Goal: Task Accomplishment & Management: Manage account settings

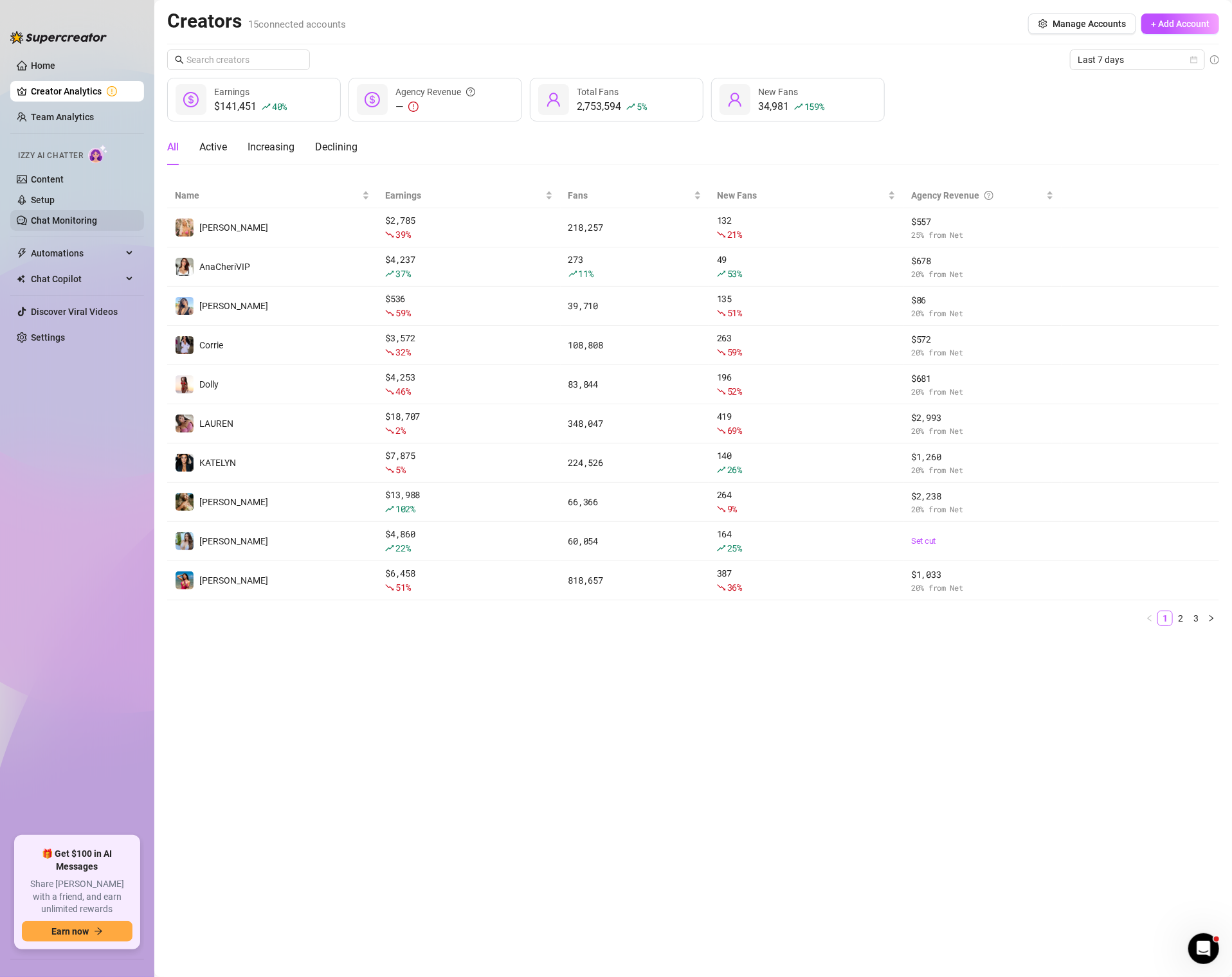
click at [81, 221] on link "Chat Monitoring" at bounding box center [64, 221] width 66 height 11
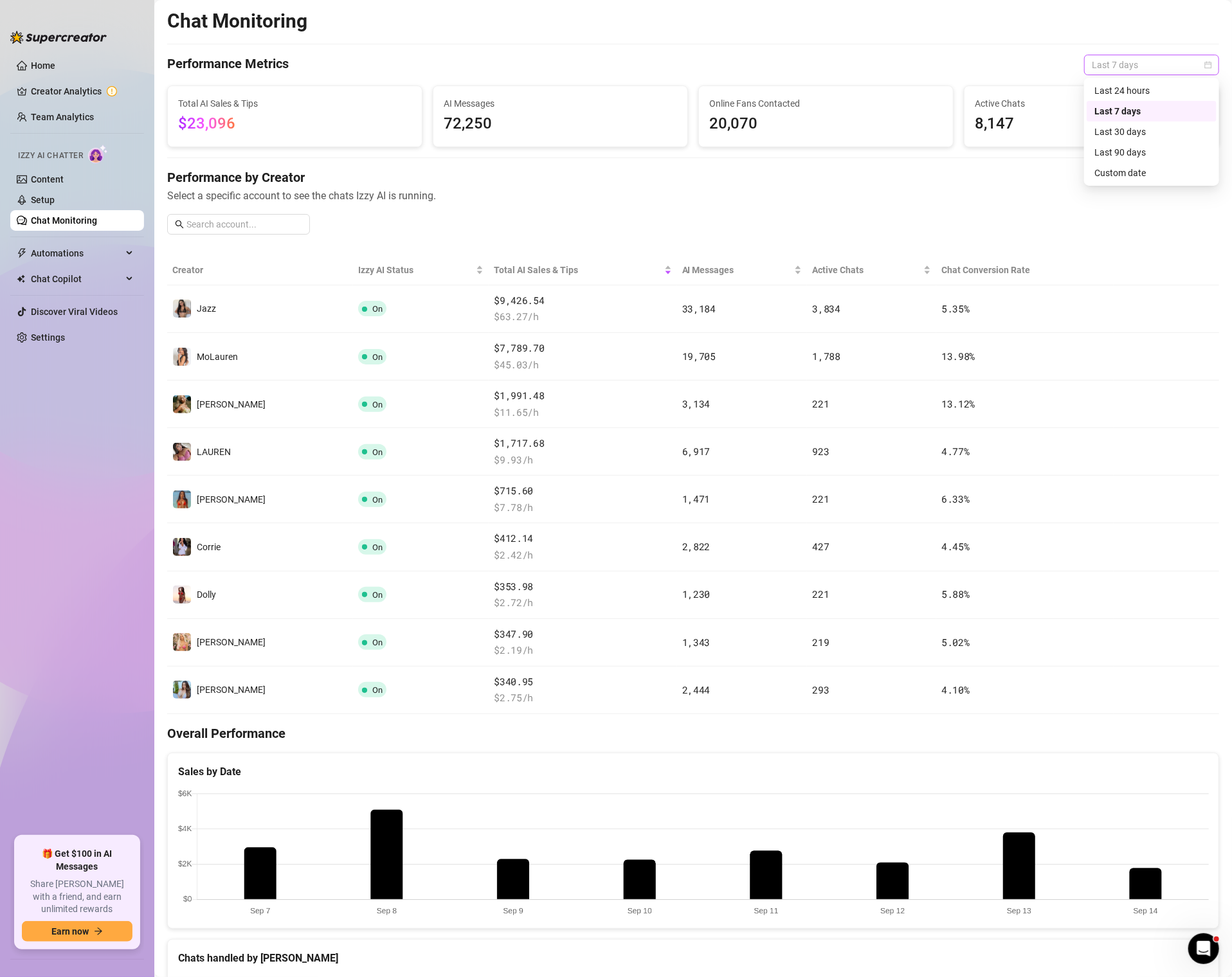
click at [1167, 58] on span "Last 7 days" at bounding box center [1151, 65] width 119 height 19
click at [1144, 137] on div "Last 30 days" at bounding box center [1152, 132] width 115 height 14
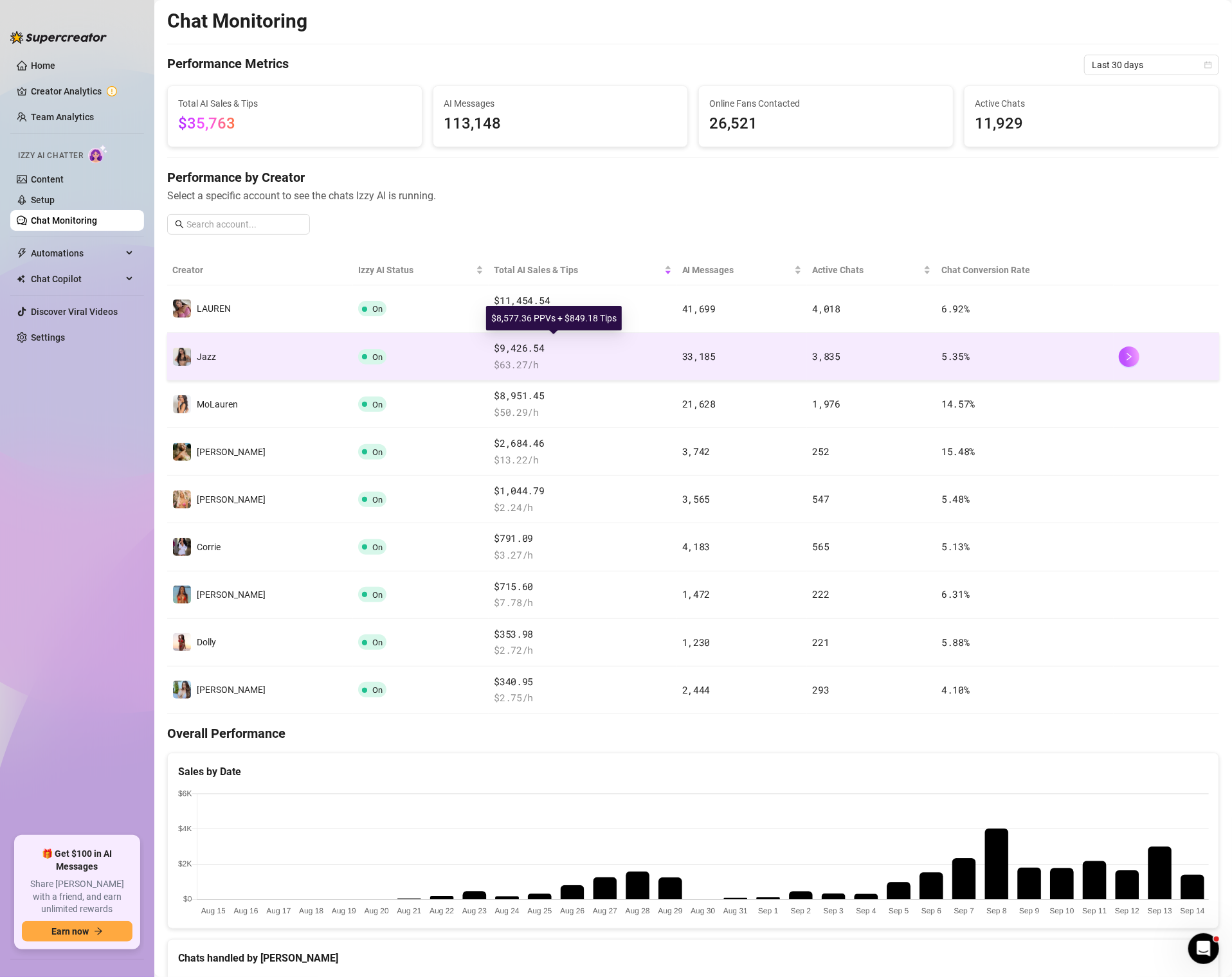
click at [494, 348] on span "$9,426.54" at bounding box center [582, 348] width 178 height 15
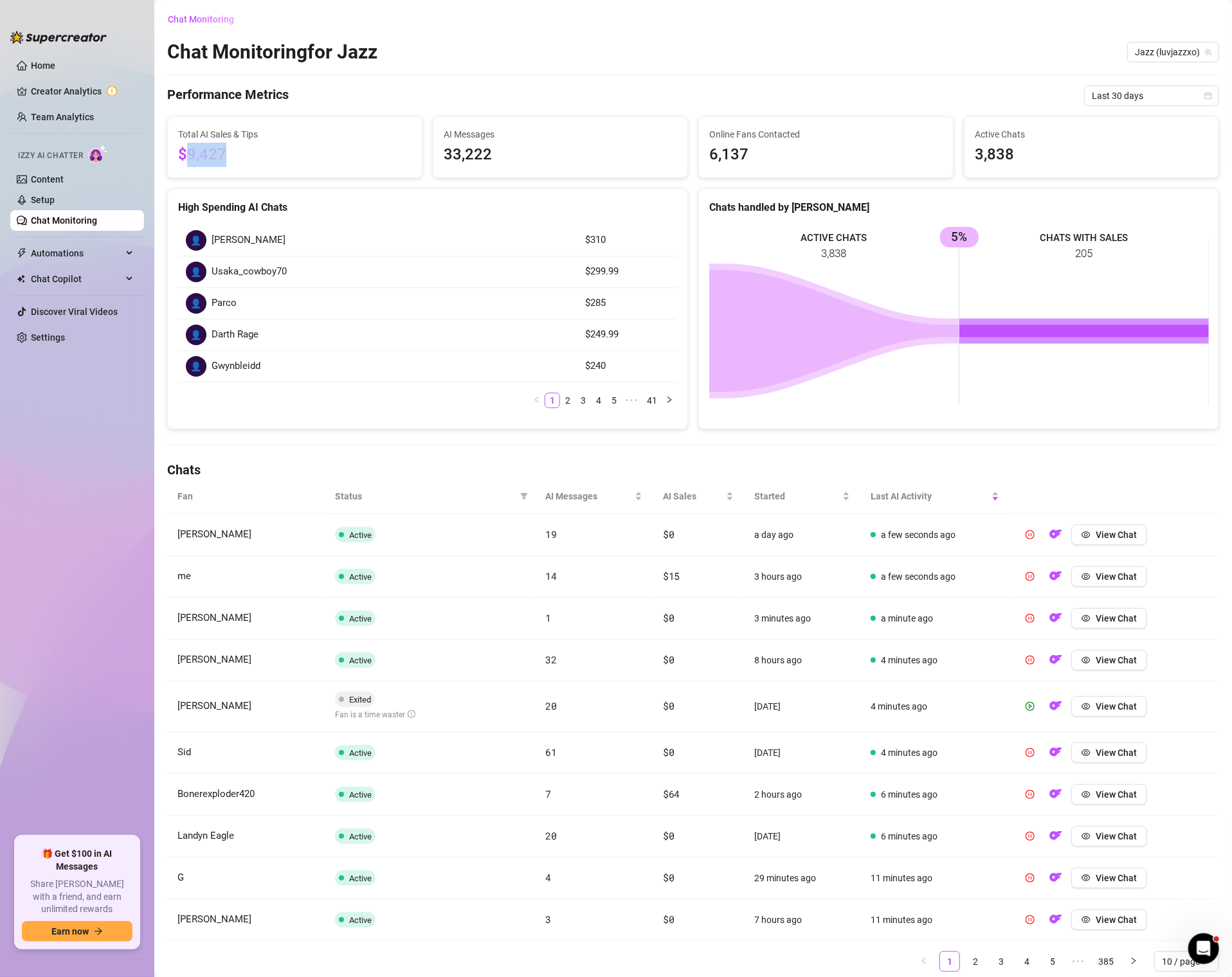
drag, startPoint x: 183, startPoint y: 156, endPoint x: 270, endPoint y: 155, distance: 87.0
click at [270, 155] on span "$9,427" at bounding box center [295, 155] width 233 height 25
click at [64, 174] on link "Content" at bounding box center [47, 179] width 33 height 11
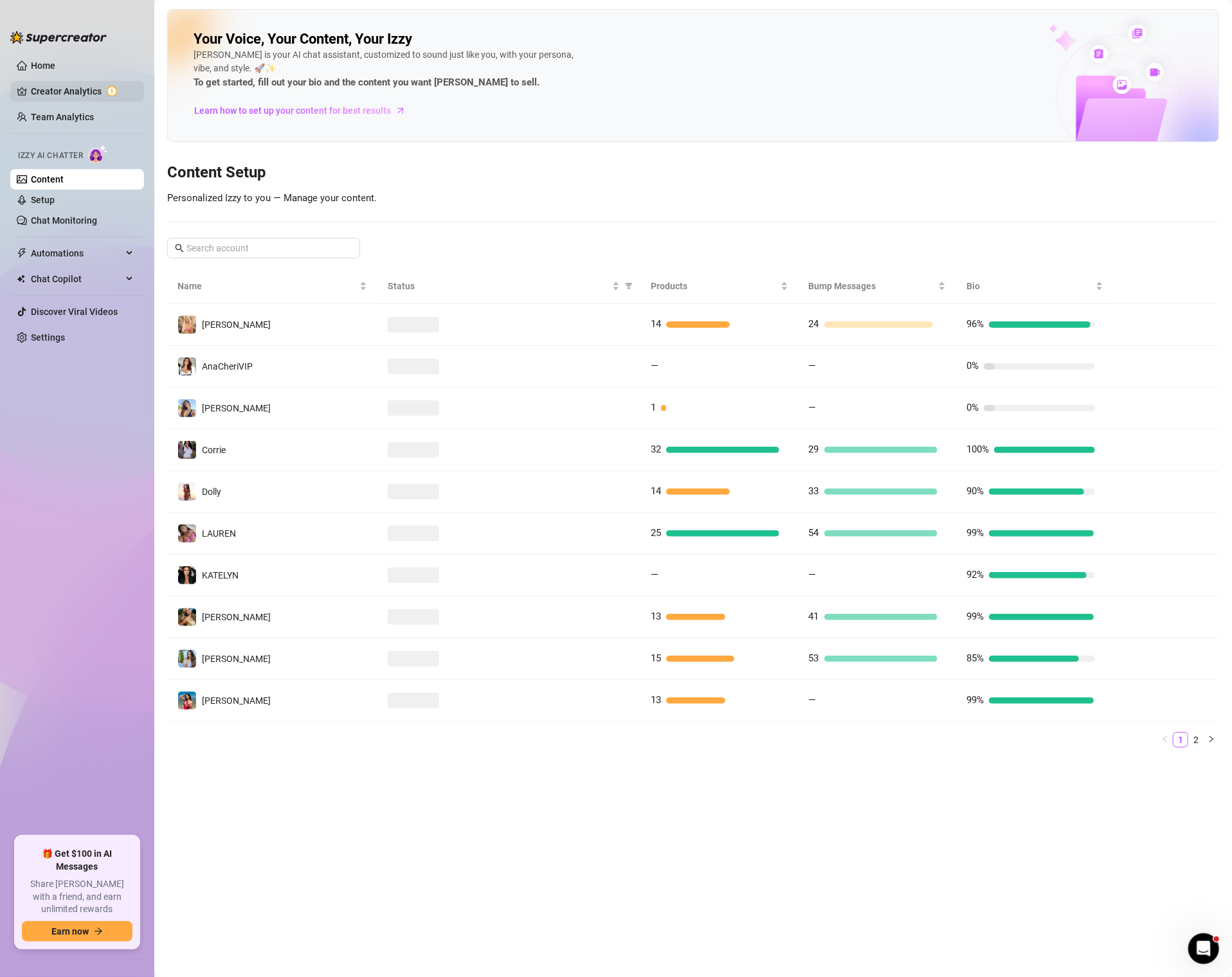
click at [66, 89] on link "Creator Analytics" at bounding box center [82, 91] width 103 height 20
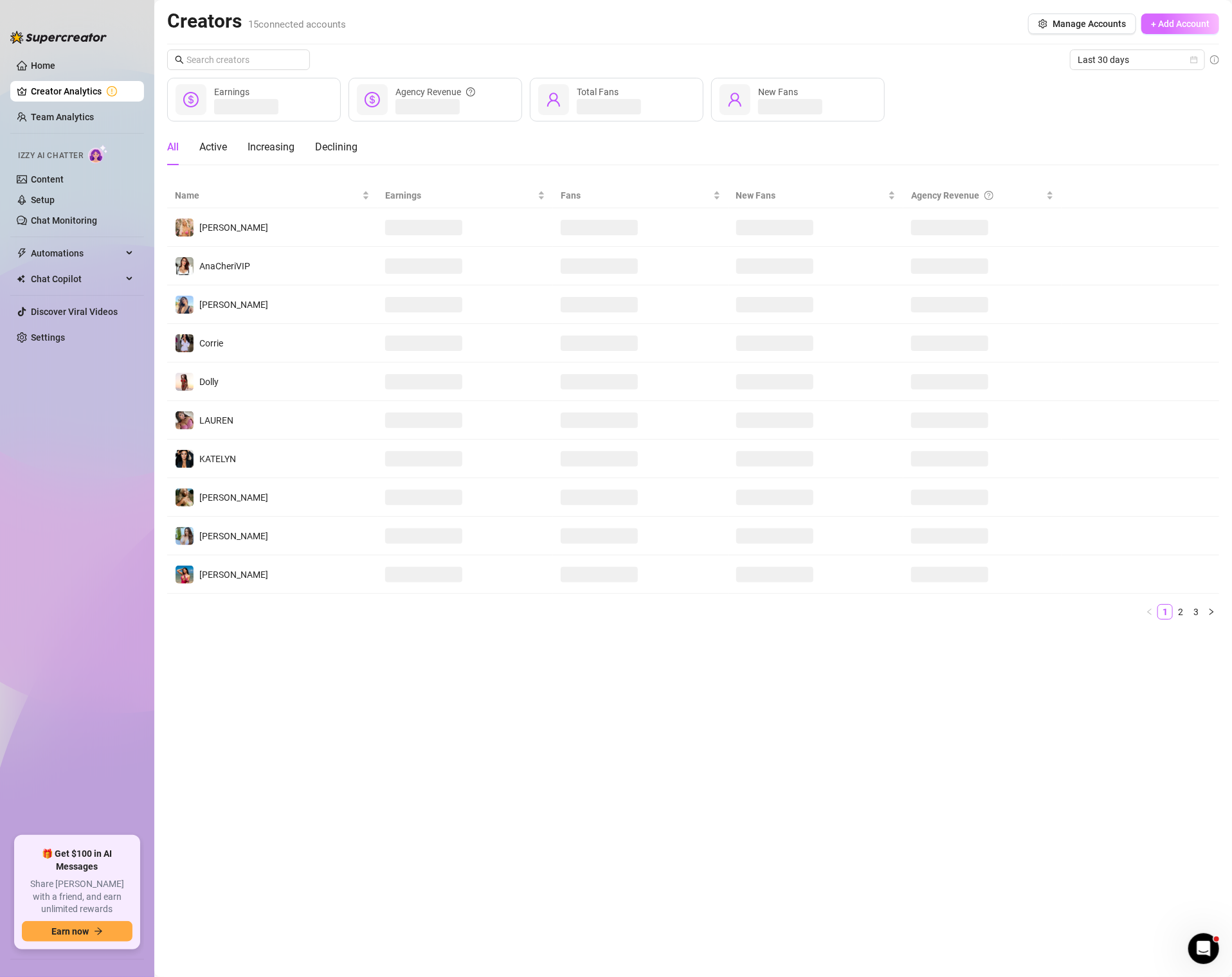
click at [1193, 15] on button "+ Add Account" at bounding box center [1180, 23] width 78 height 20
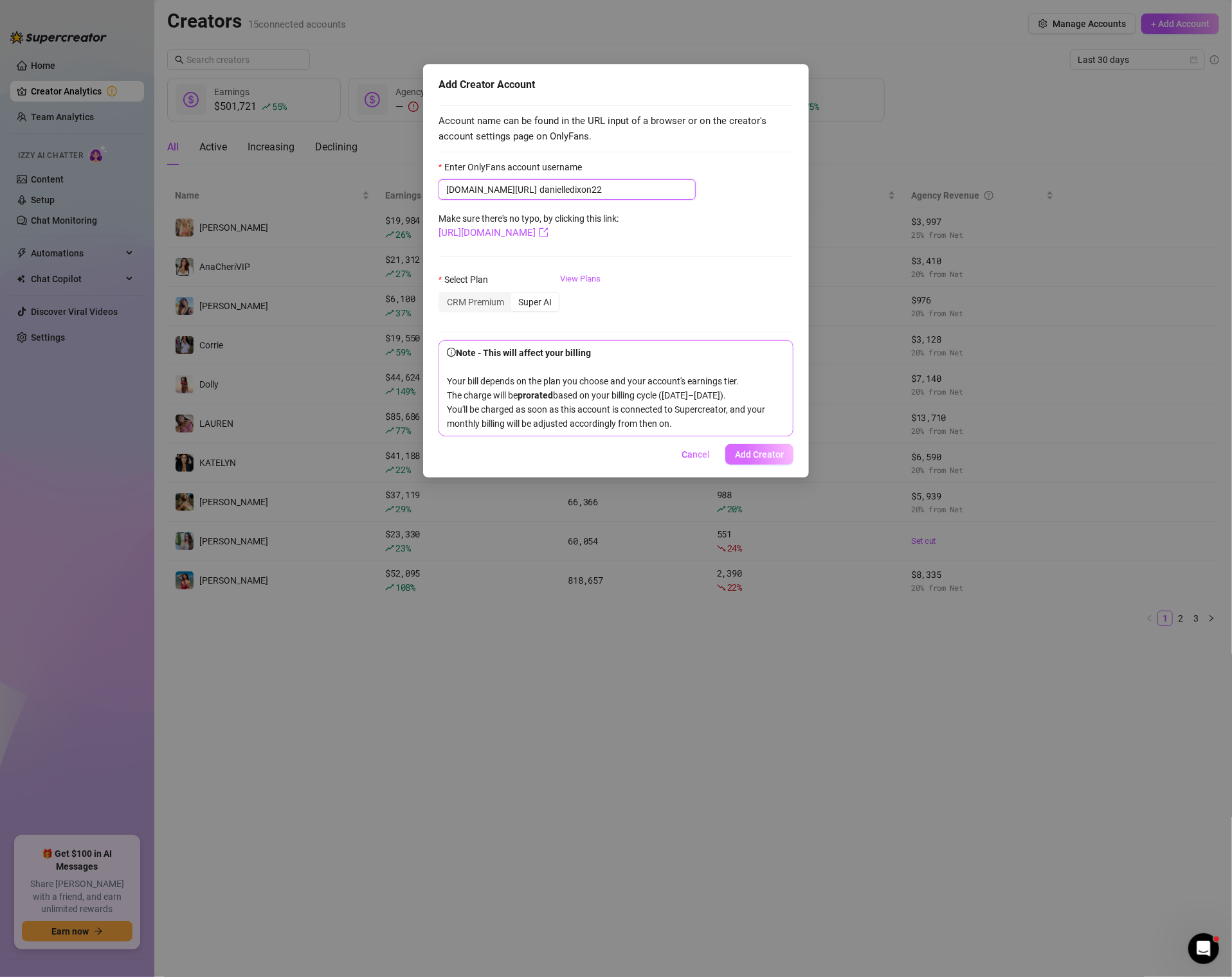
type input "danielledixon22"
click at [773, 459] on span "Add Creator" at bounding box center [759, 455] width 49 height 11
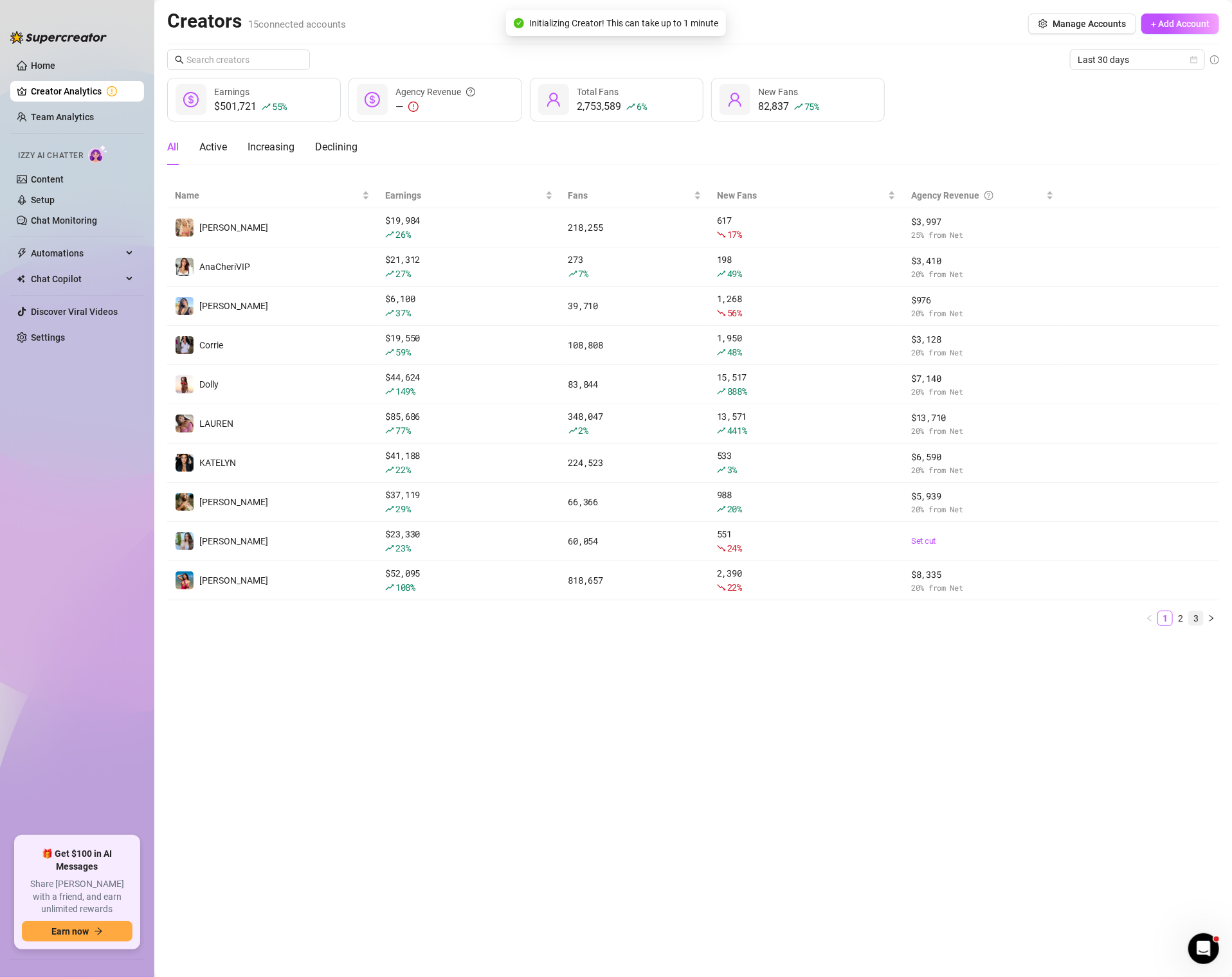
click at [1199, 611] on link "3" at bounding box center [1196, 618] width 14 height 14
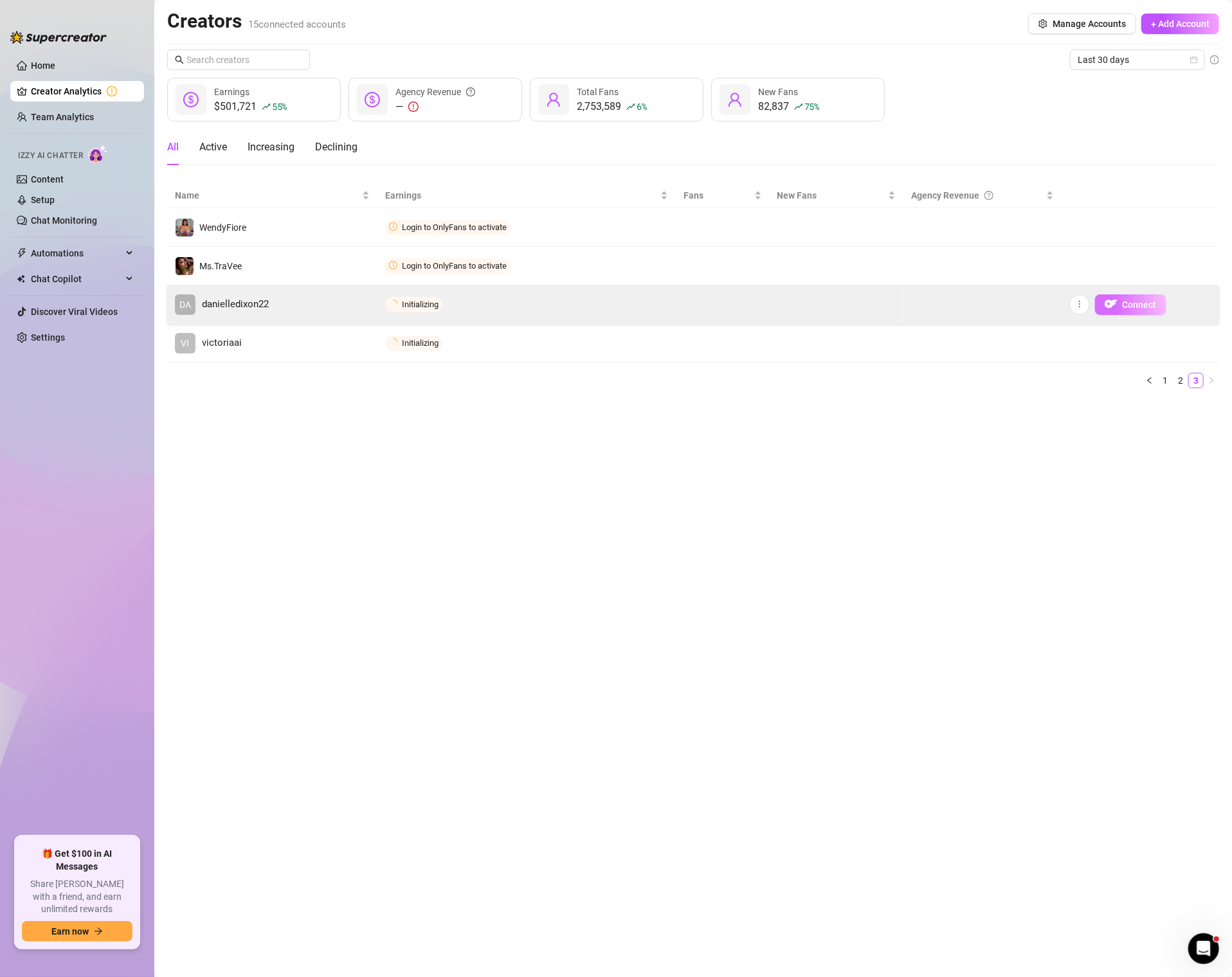
click at [1138, 308] on span "Connect" at bounding box center [1139, 305] width 34 height 11
click at [1134, 301] on span "Connect" at bounding box center [1139, 305] width 34 height 11
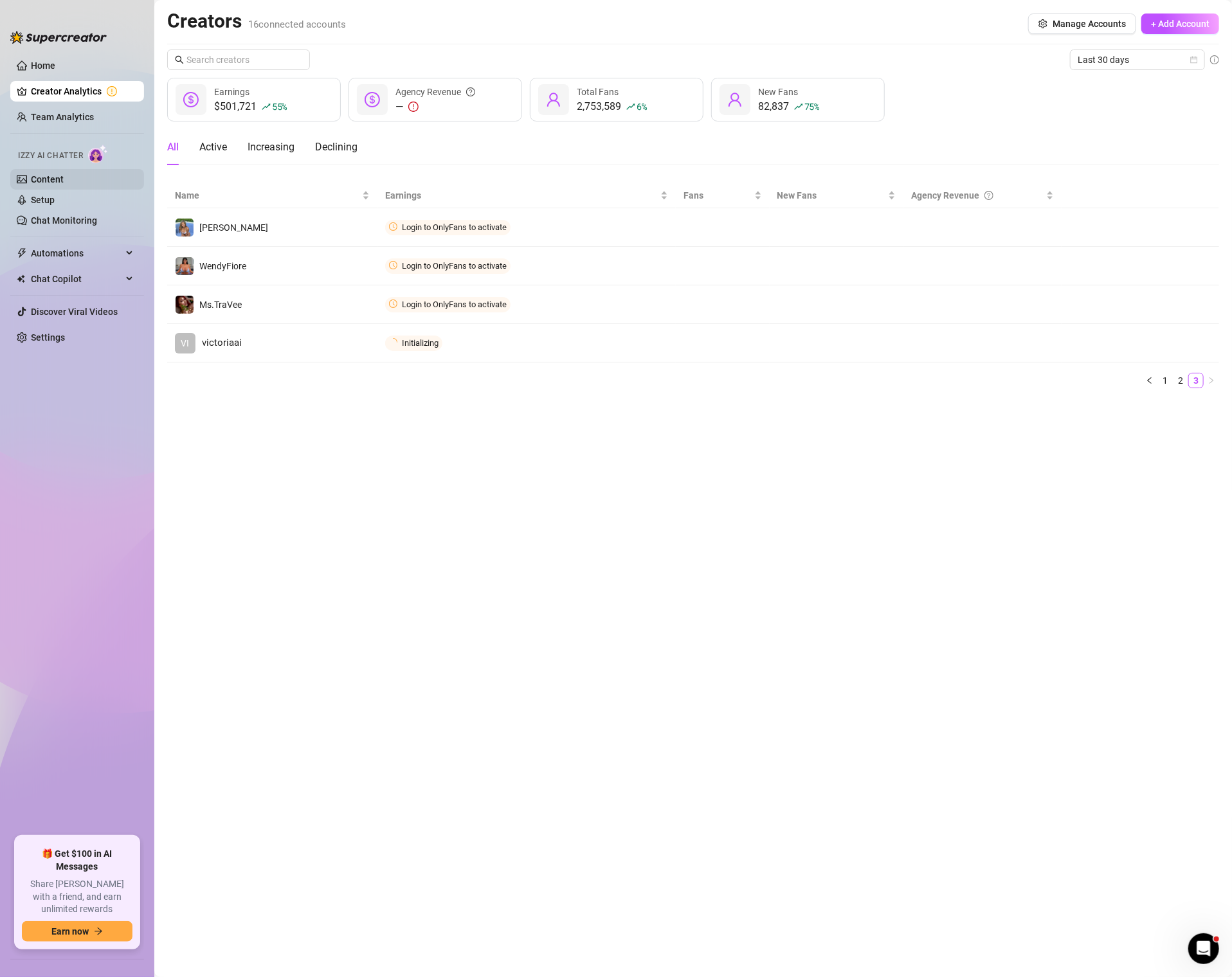
click at [60, 180] on link "Content" at bounding box center [47, 179] width 33 height 11
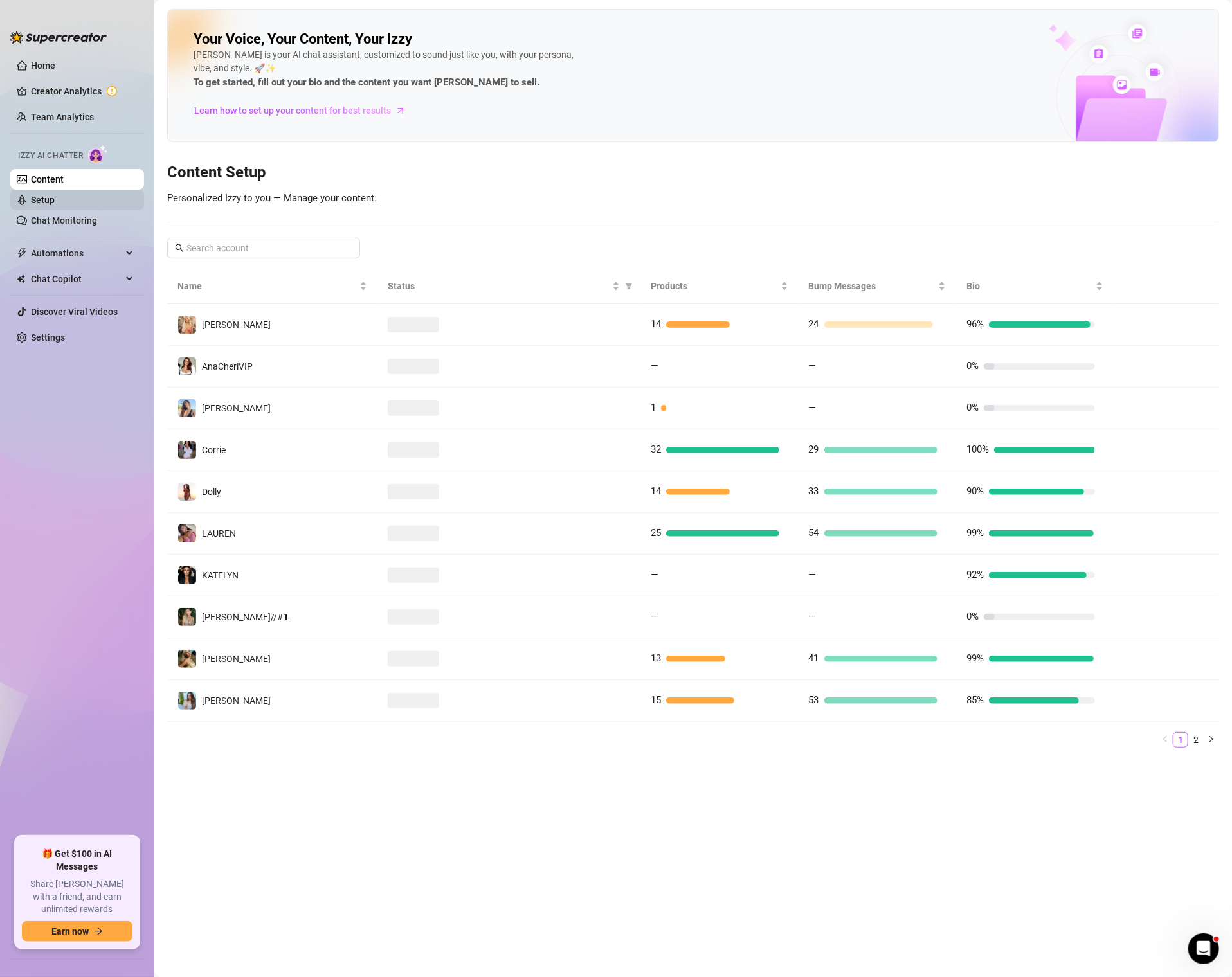
click at [55, 201] on link "Setup" at bounding box center [42, 200] width 24 height 11
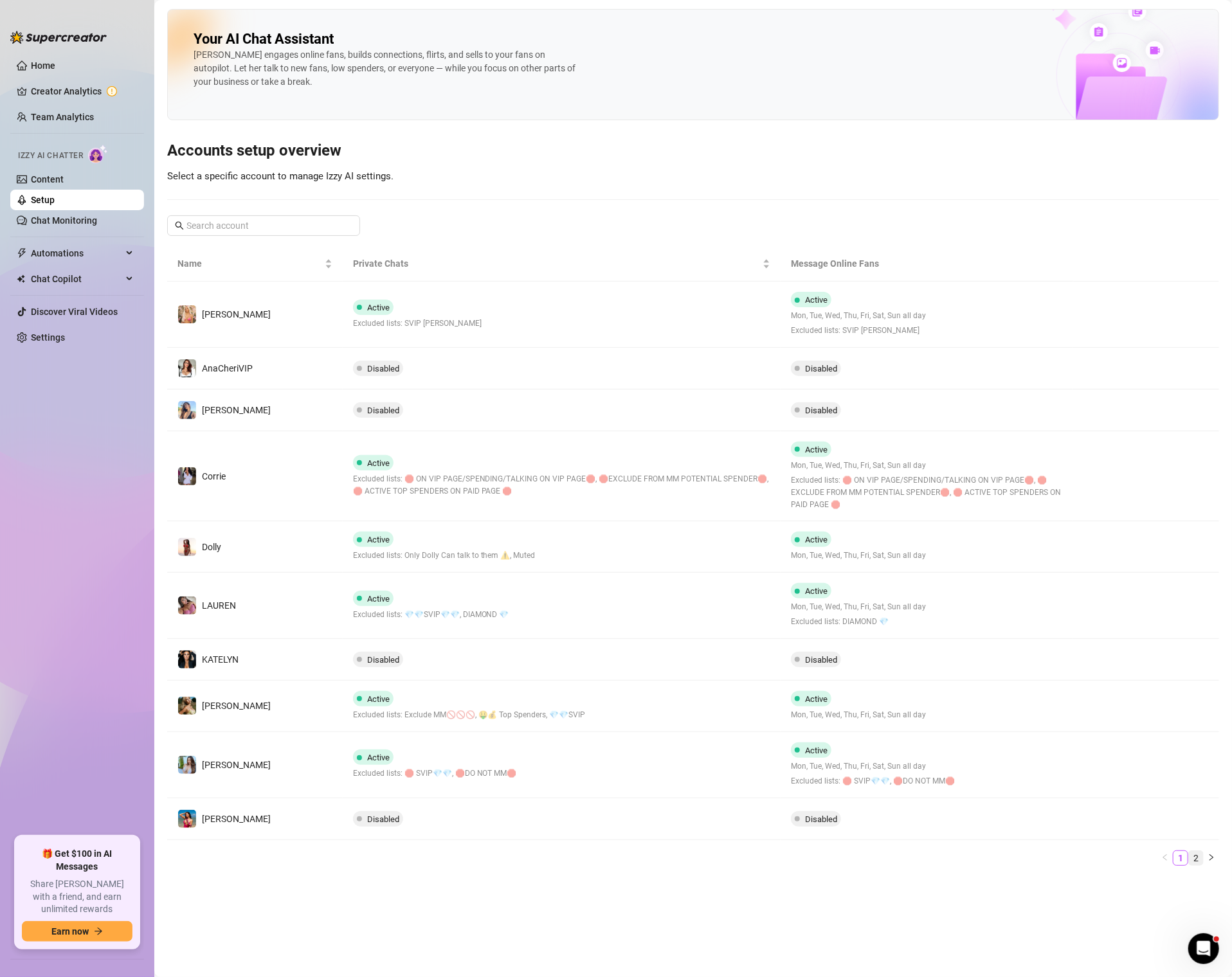
click at [1197, 851] on link "2" at bounding box center [1196, 858] width 14 height 14
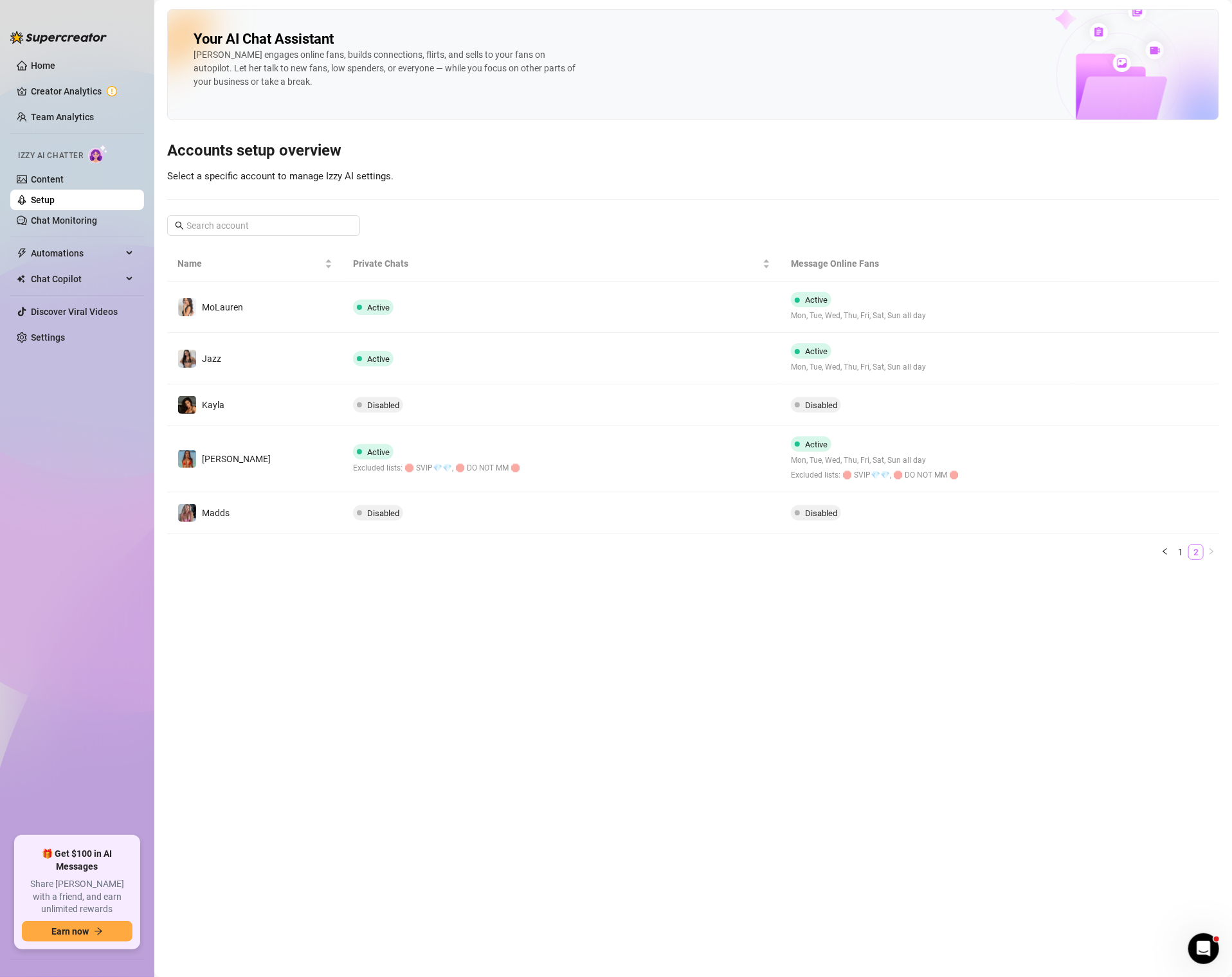
click at [1197, 851] on main "Your AI Chat Assistant [PERSON_NAME] engages online fans, builds connections, f…" at bounding box center [693, 488] width 1077 height 977
click at [1182, 551] on link "1" at bounding box center [1181, 552] width 14 height 14
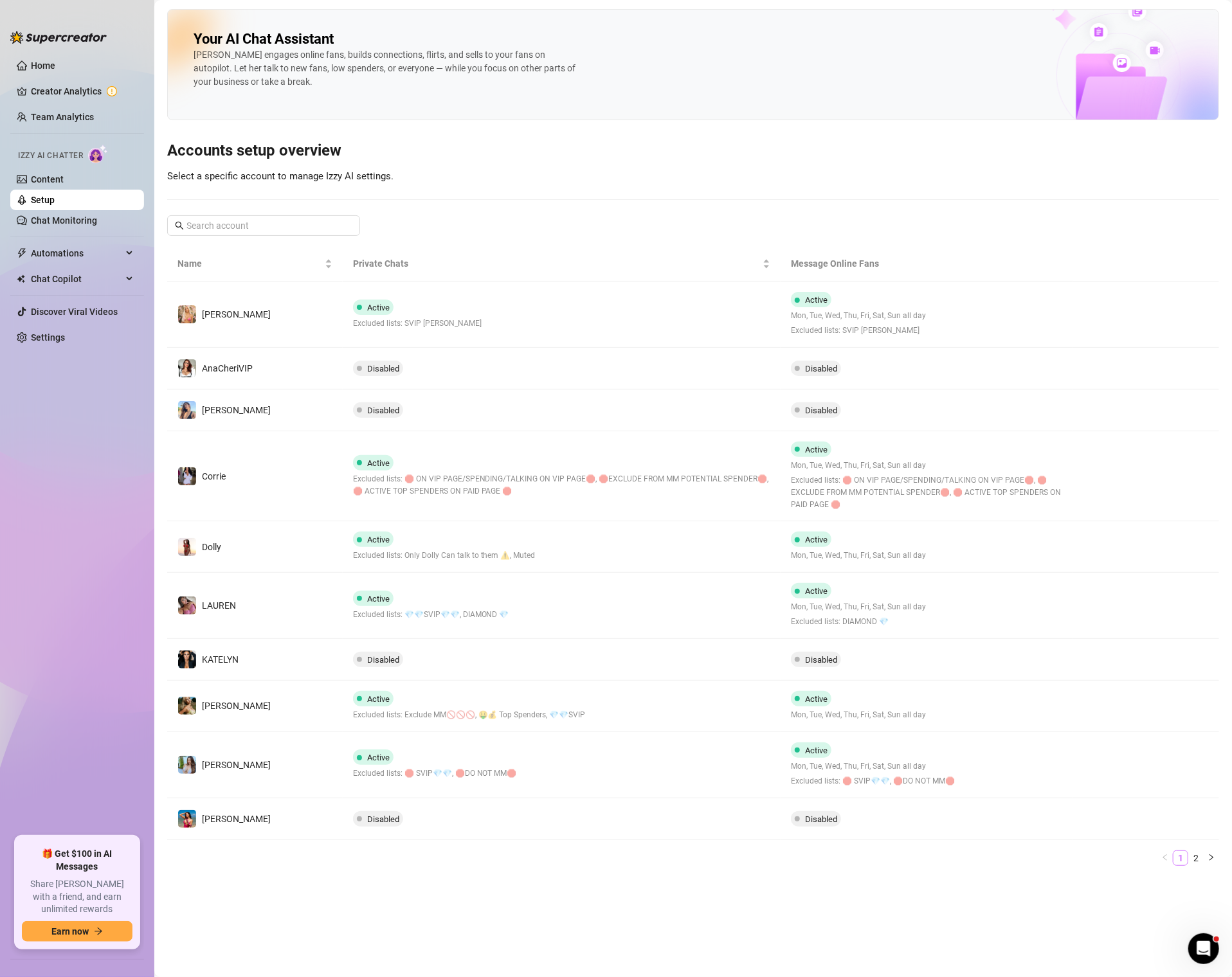
click at [1182, 551] on div at bounding box center [1146, 547] width 125 height 20
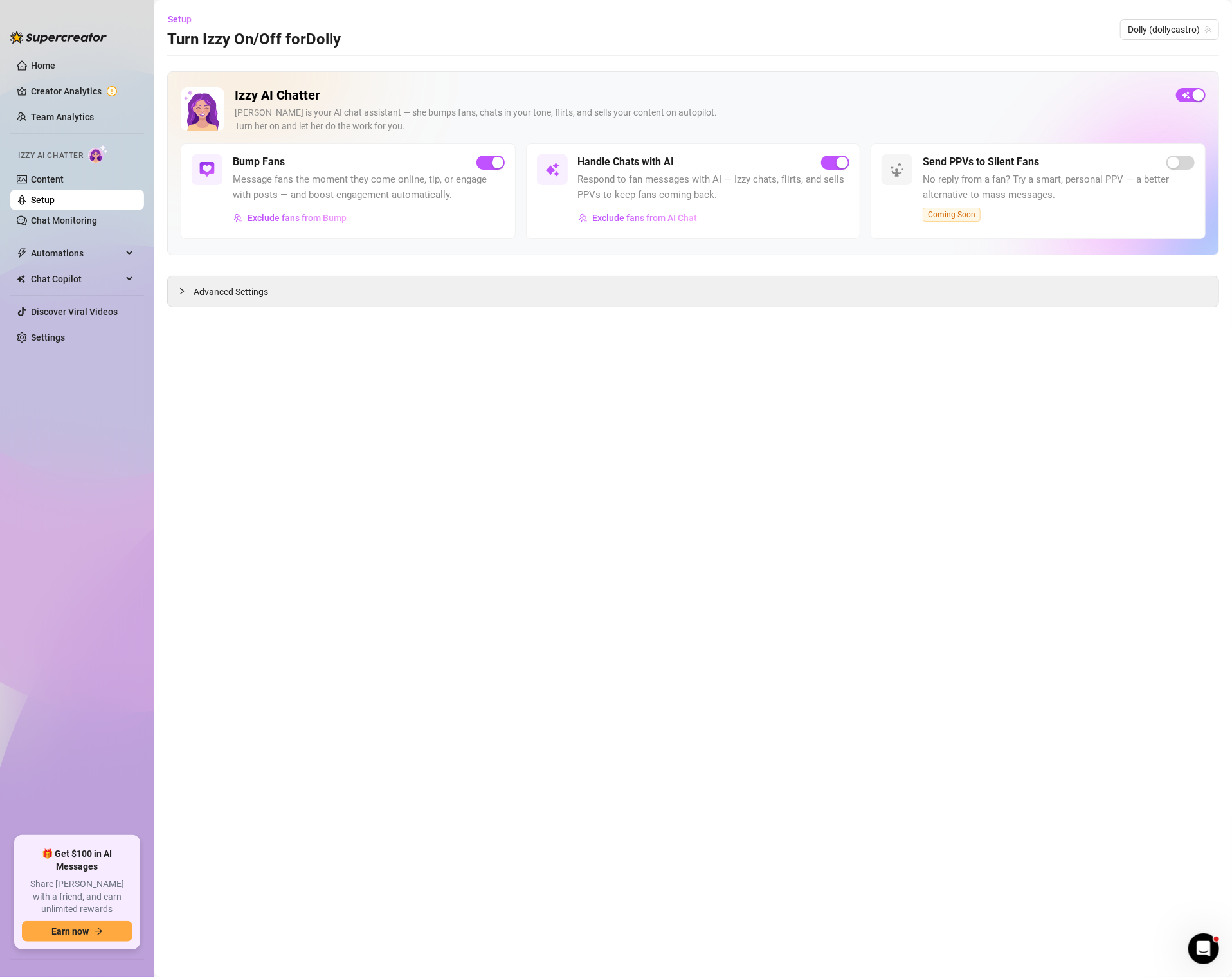
click at [55, 200] on link "Setup" at bounding box center [42, 200] width 24 height 11
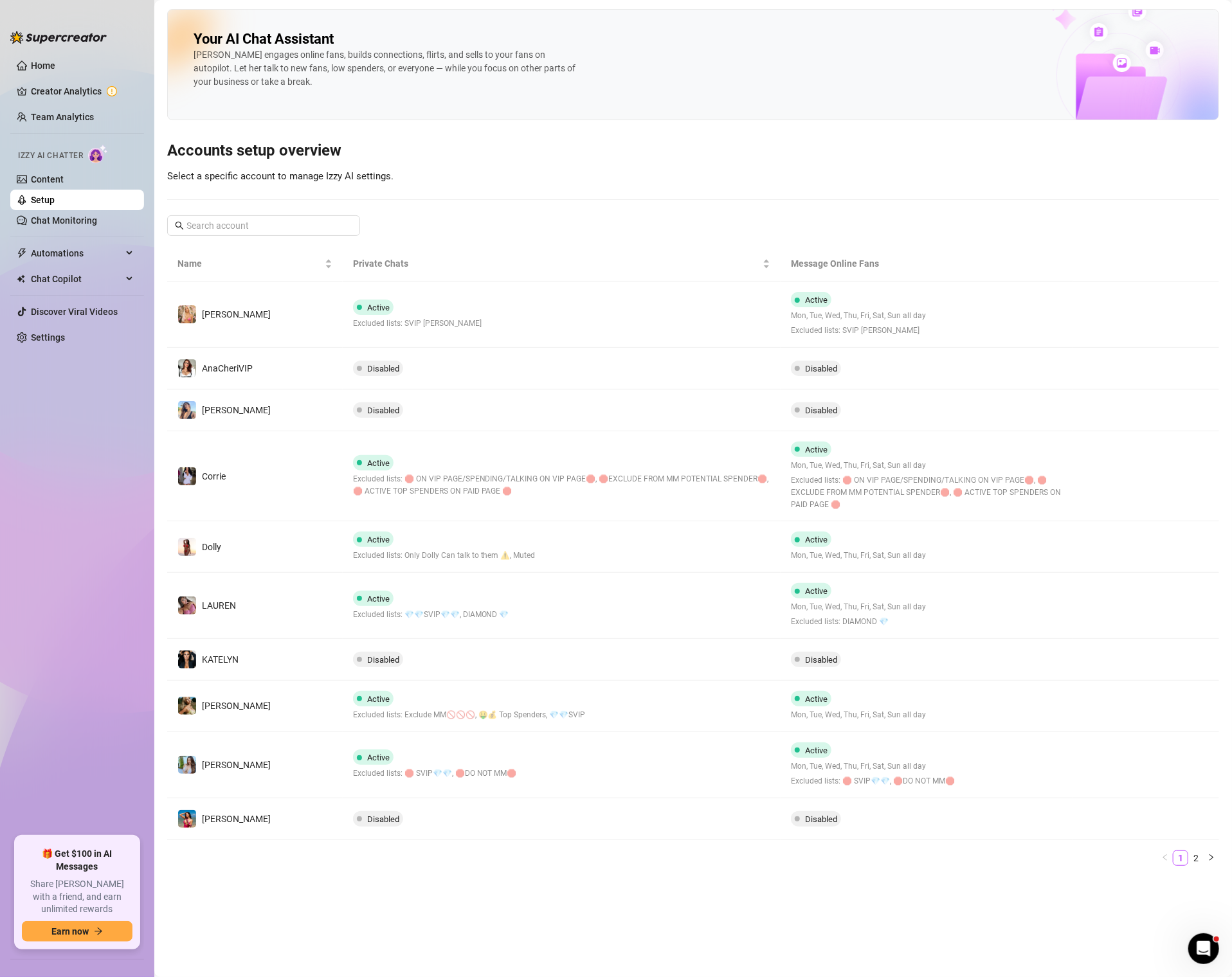
click at [55, 200] on link "Setup" at bounding box center [42, 200] width 24 height 11
click at [1200, 855] on link "2" at bounding box center [1196, 858] width 14 height 14
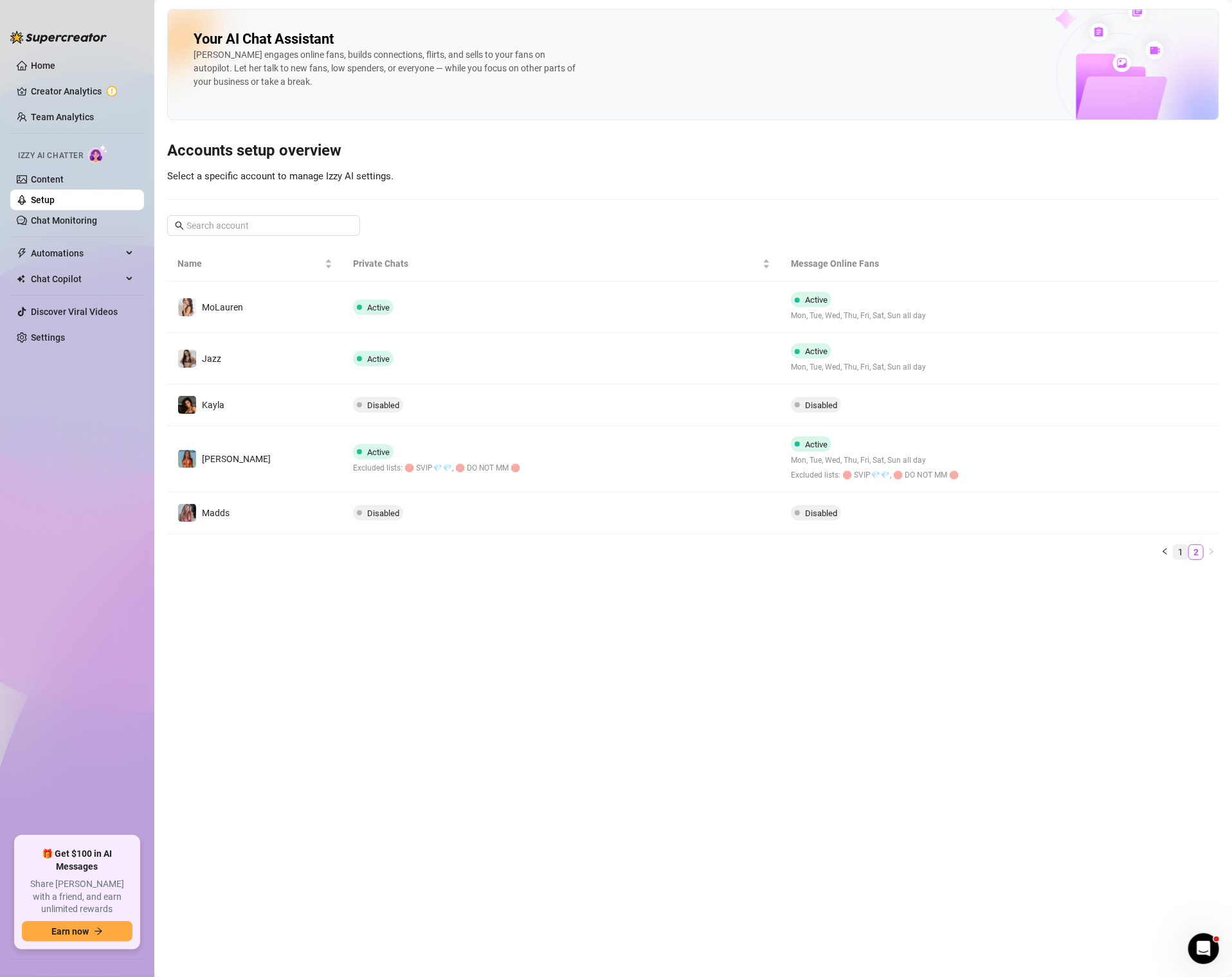
click at [1185, 553] on link "1" at bounding box center [1181, 552] width 14 height 14
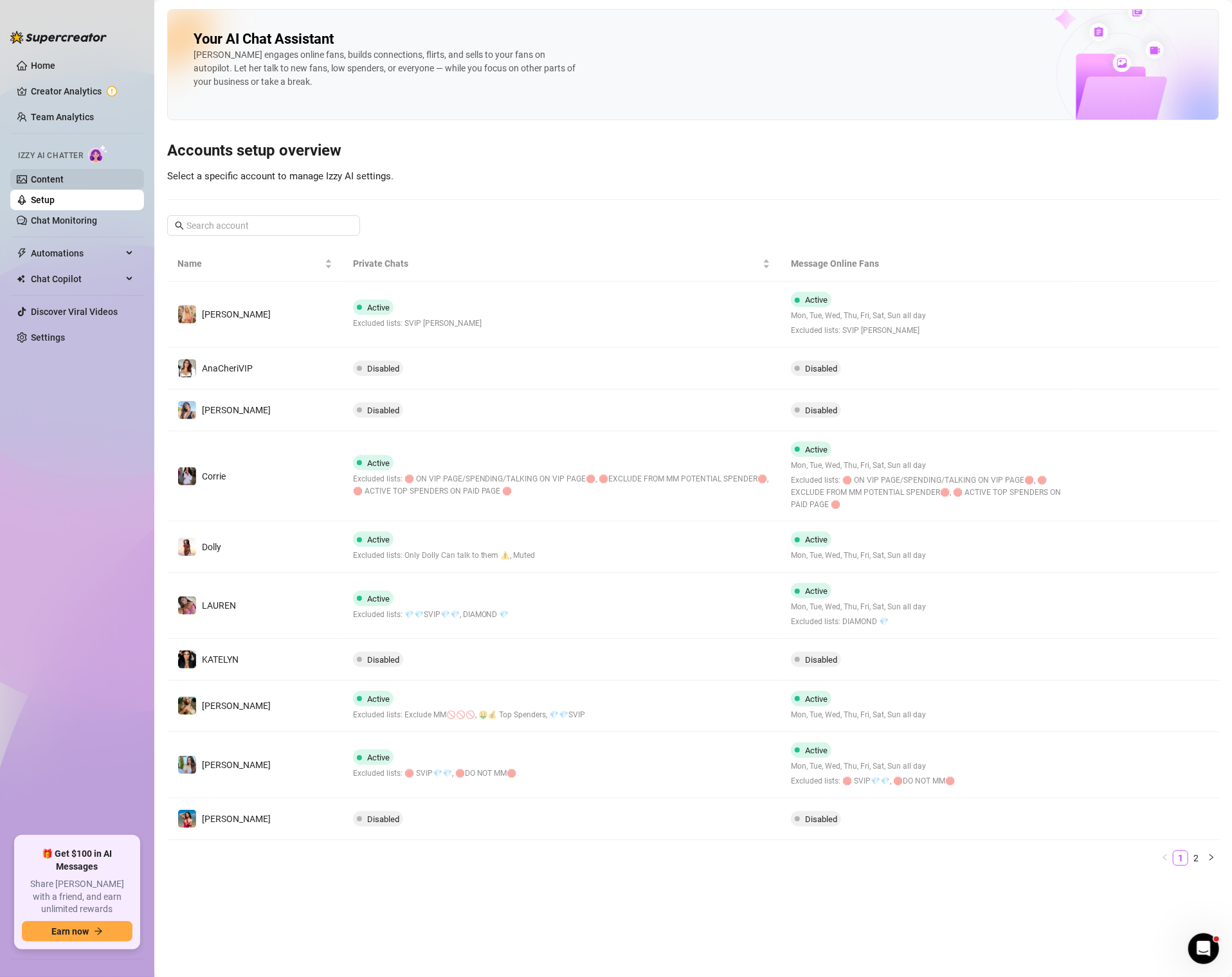
click at [43, 178] on link "Content" at bounding box center [47, 179] width 33 height 11
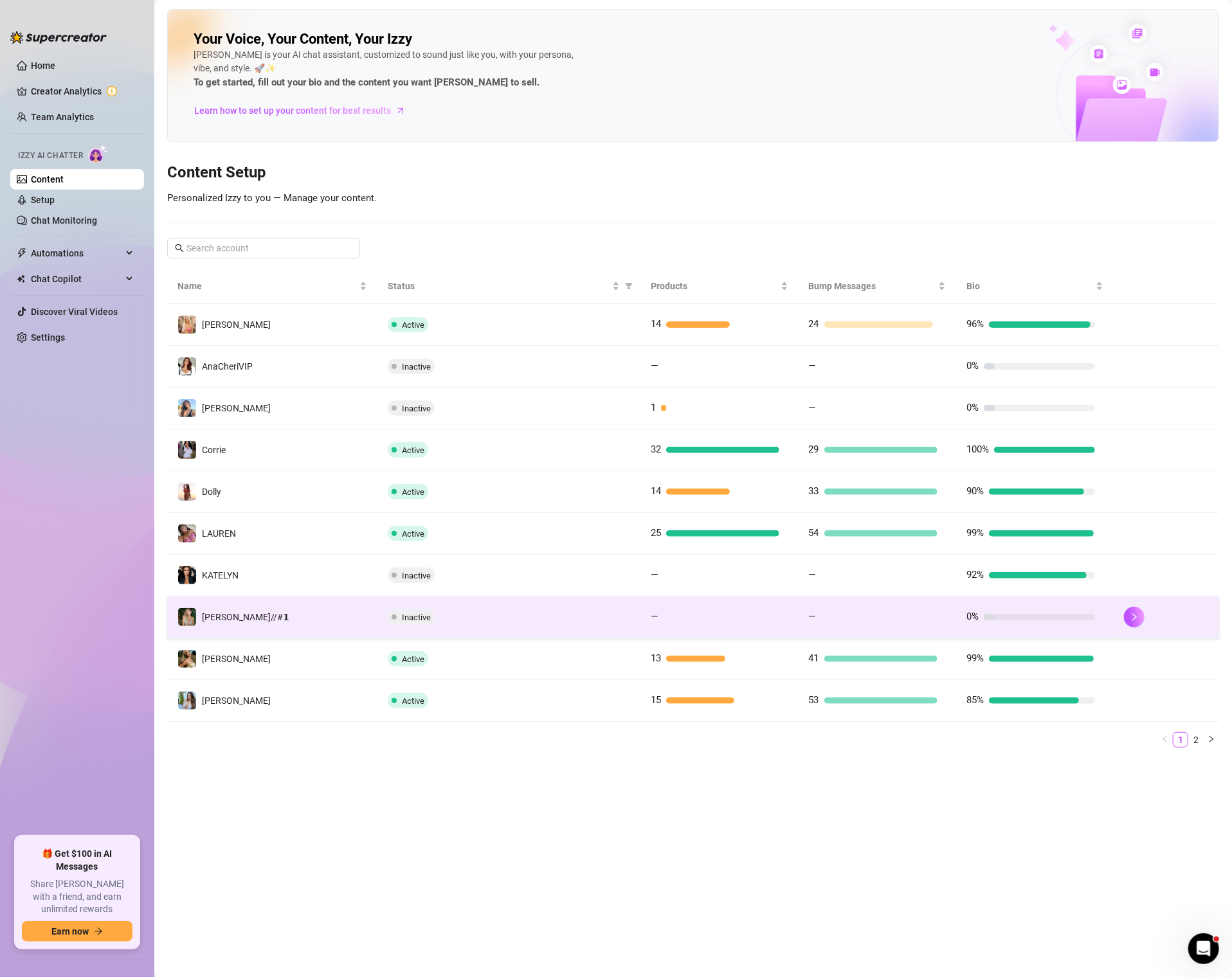
click at [1146, 610] on div at bounding box center [1167, 617] width 85 height 20
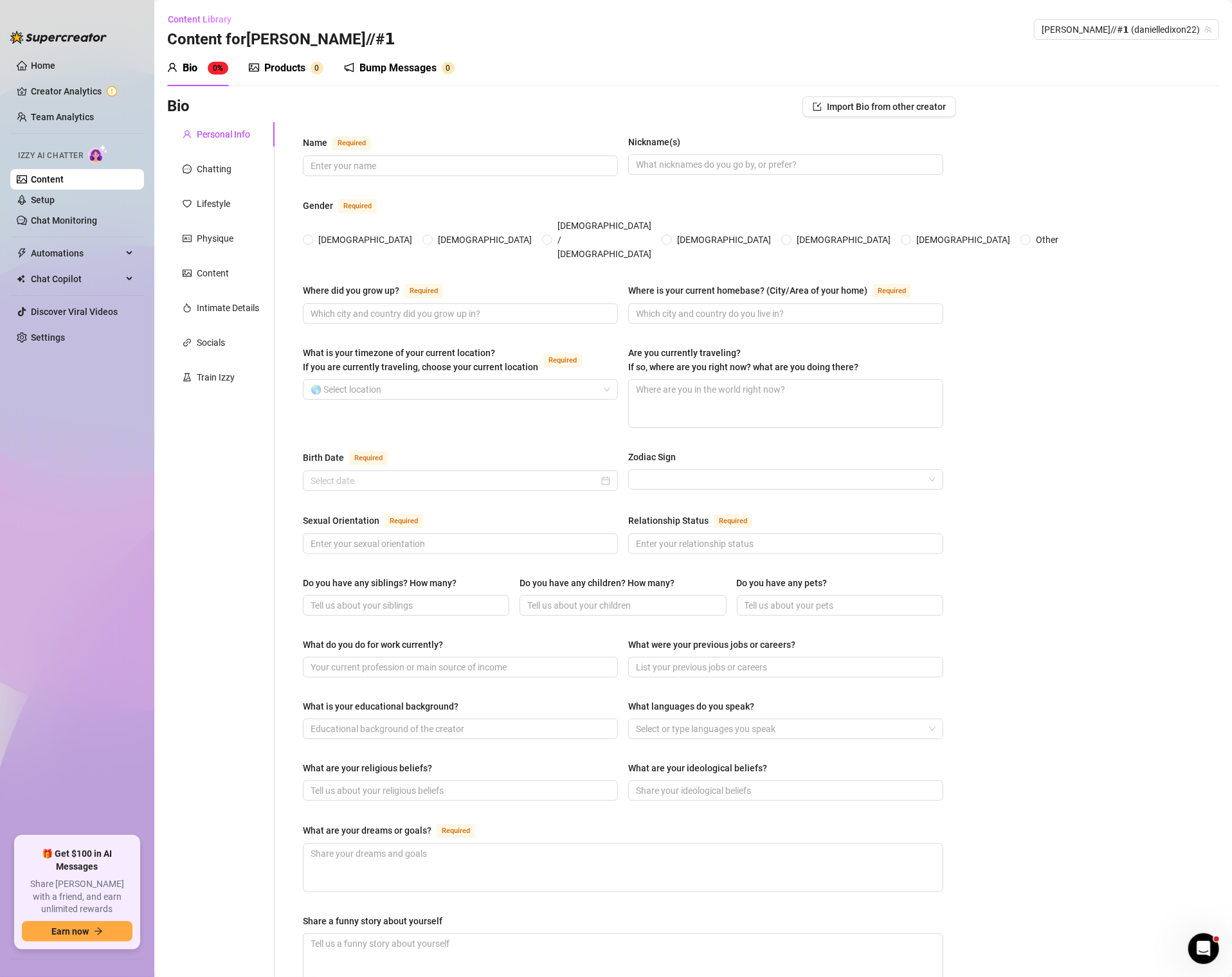
click at [224, 156] on div "Personal Info Chatting Lifestyle Physique Content Intimate Details Socials Trai…" at bounding box center [221, 654] width 108 height 1064
click at [226, 163] on div "Chatting" at bounding box center [214, 169] width 34 height 14
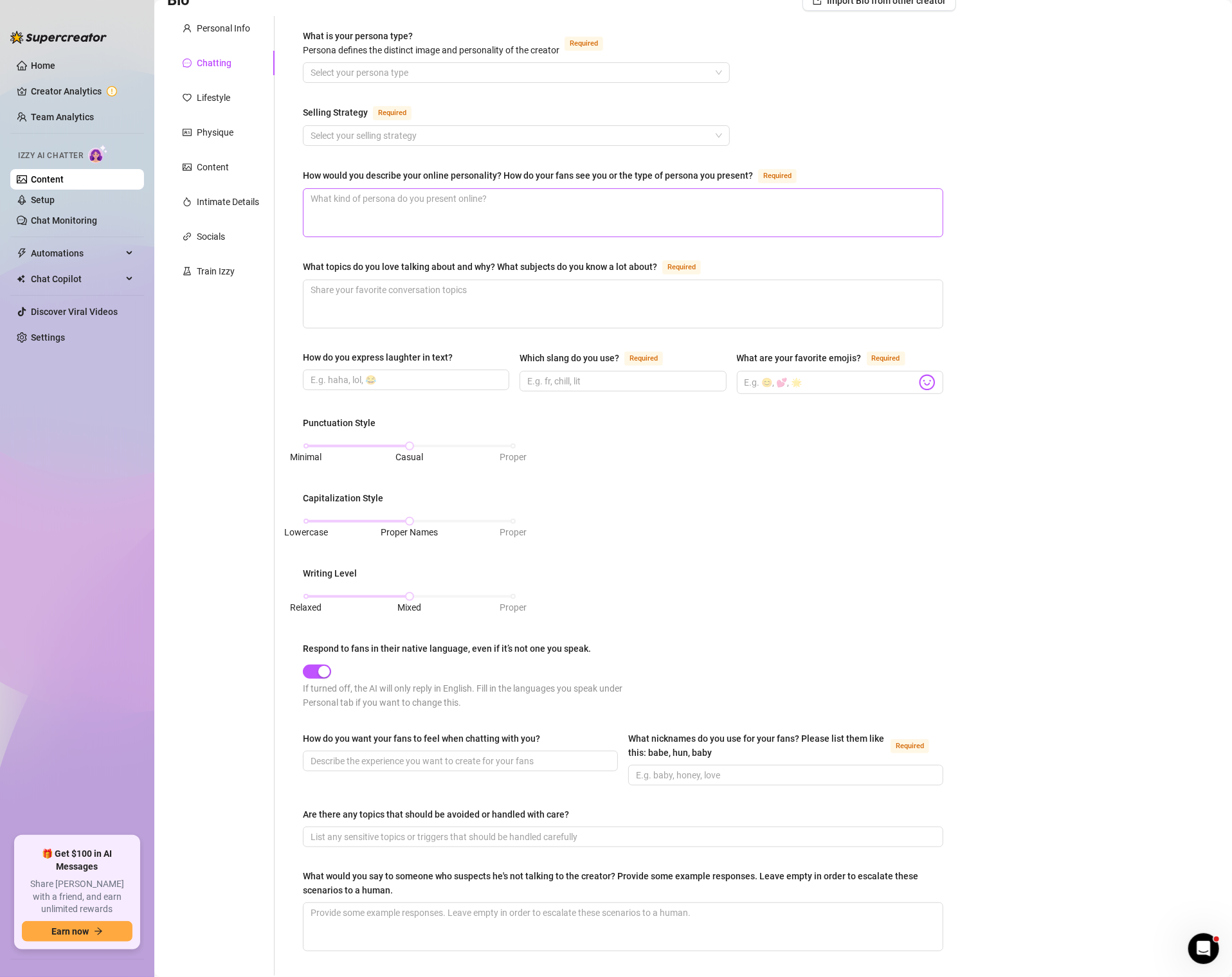
scroll to position [107, 0]
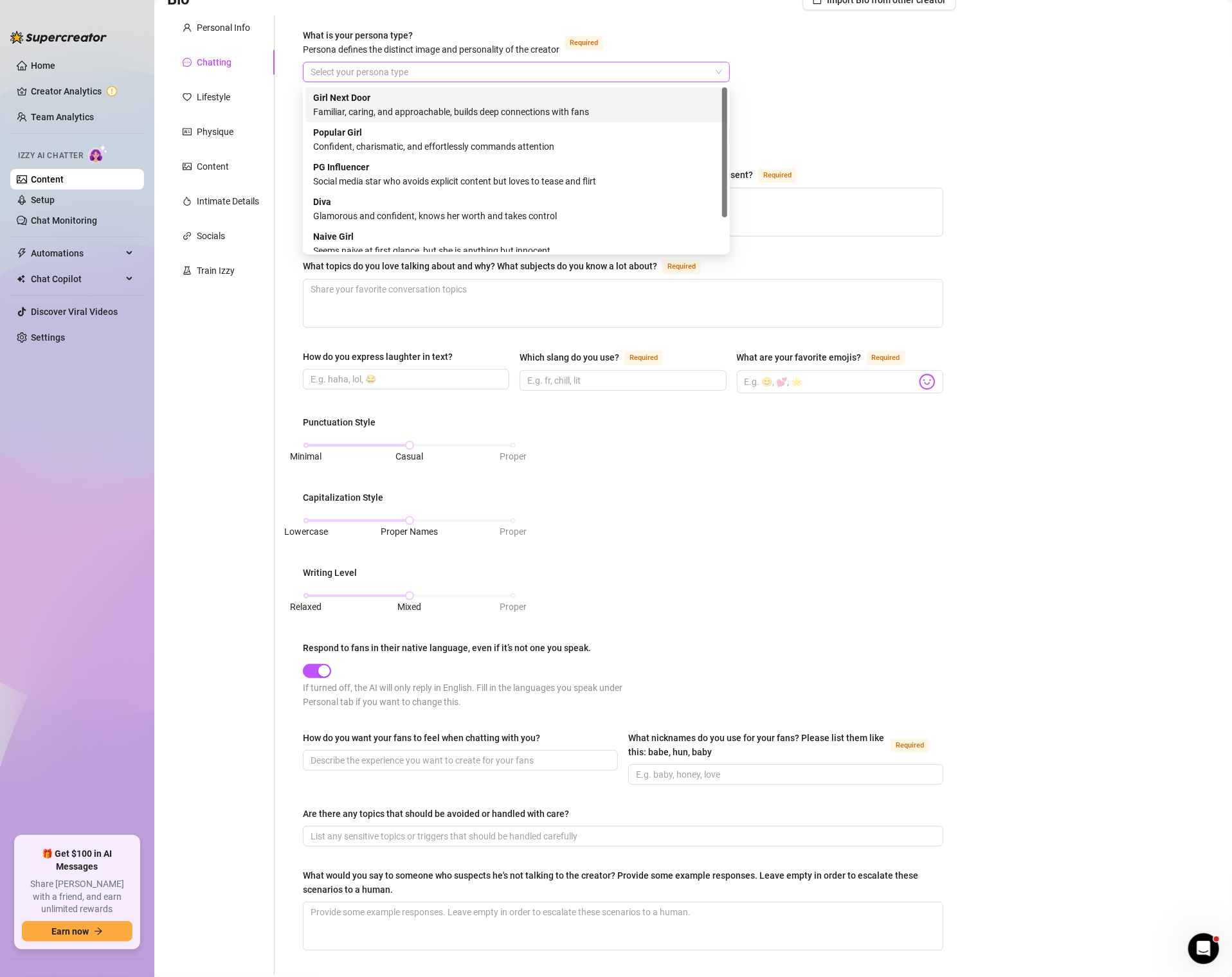
click at [714, 74] on span at bounding box center [516, 72] width 412 height 19
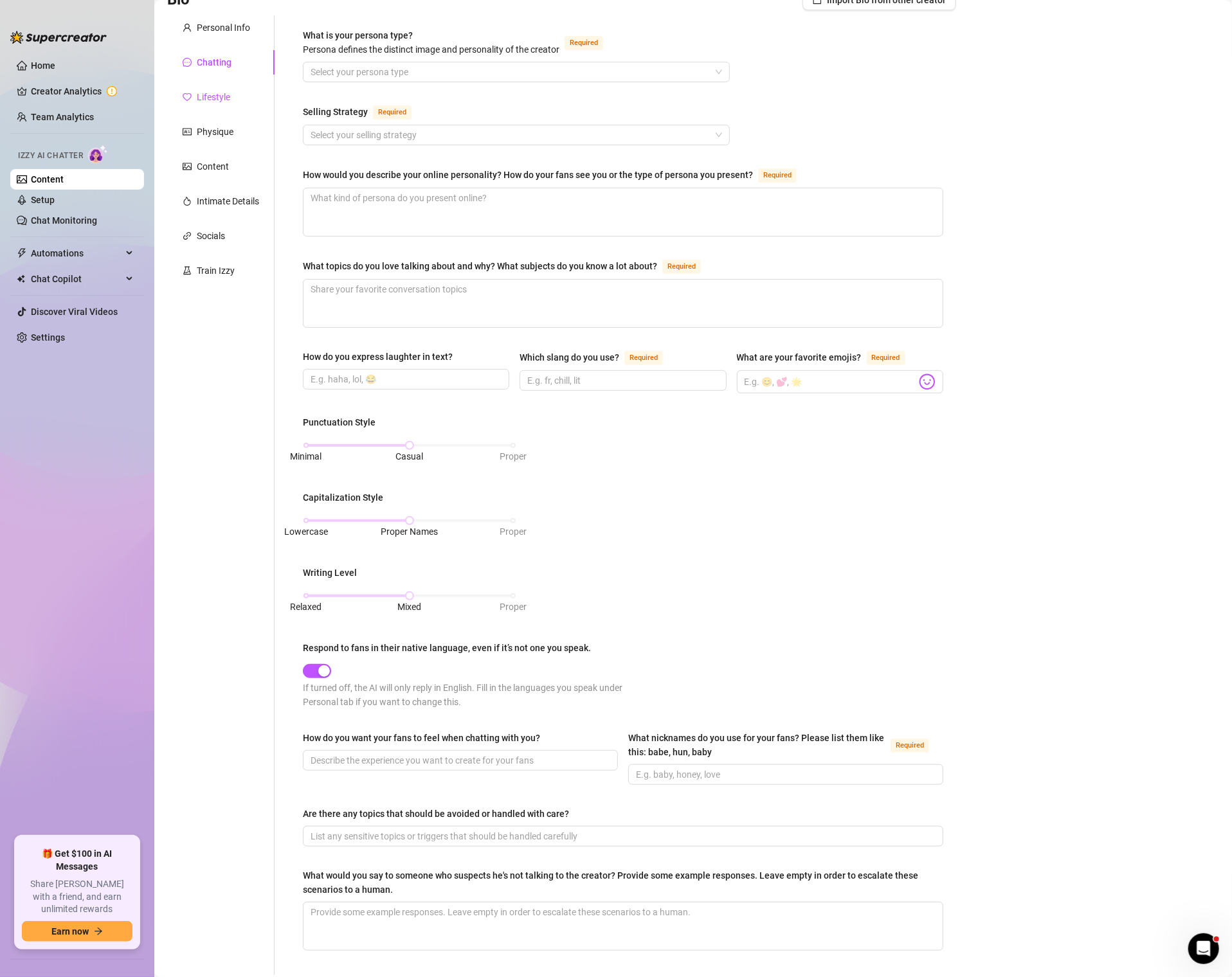
click at [224, 98] on div "Lifestyle" at bounding box center [214, 97] width 34 height 14
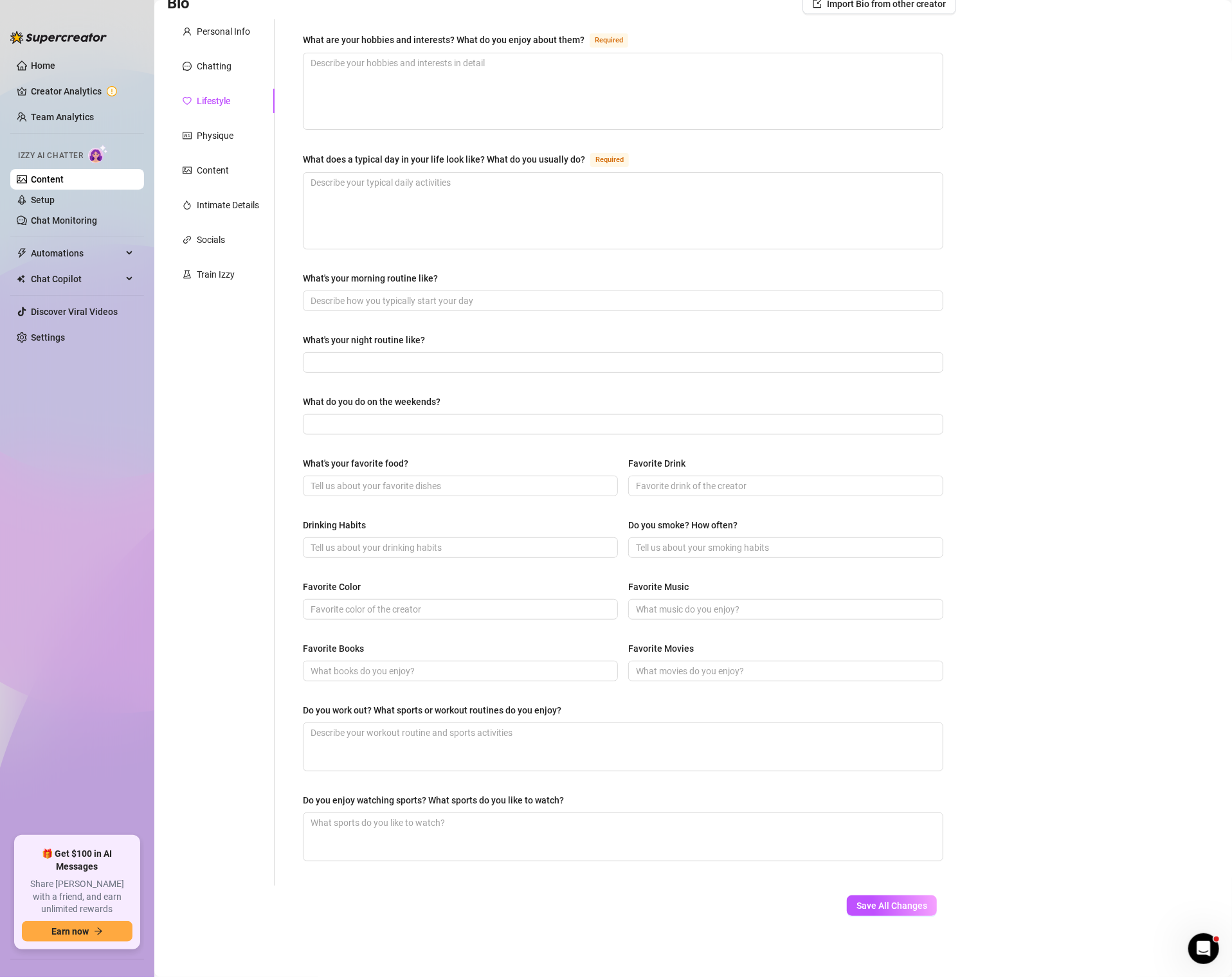
scroll to position [98, 0]
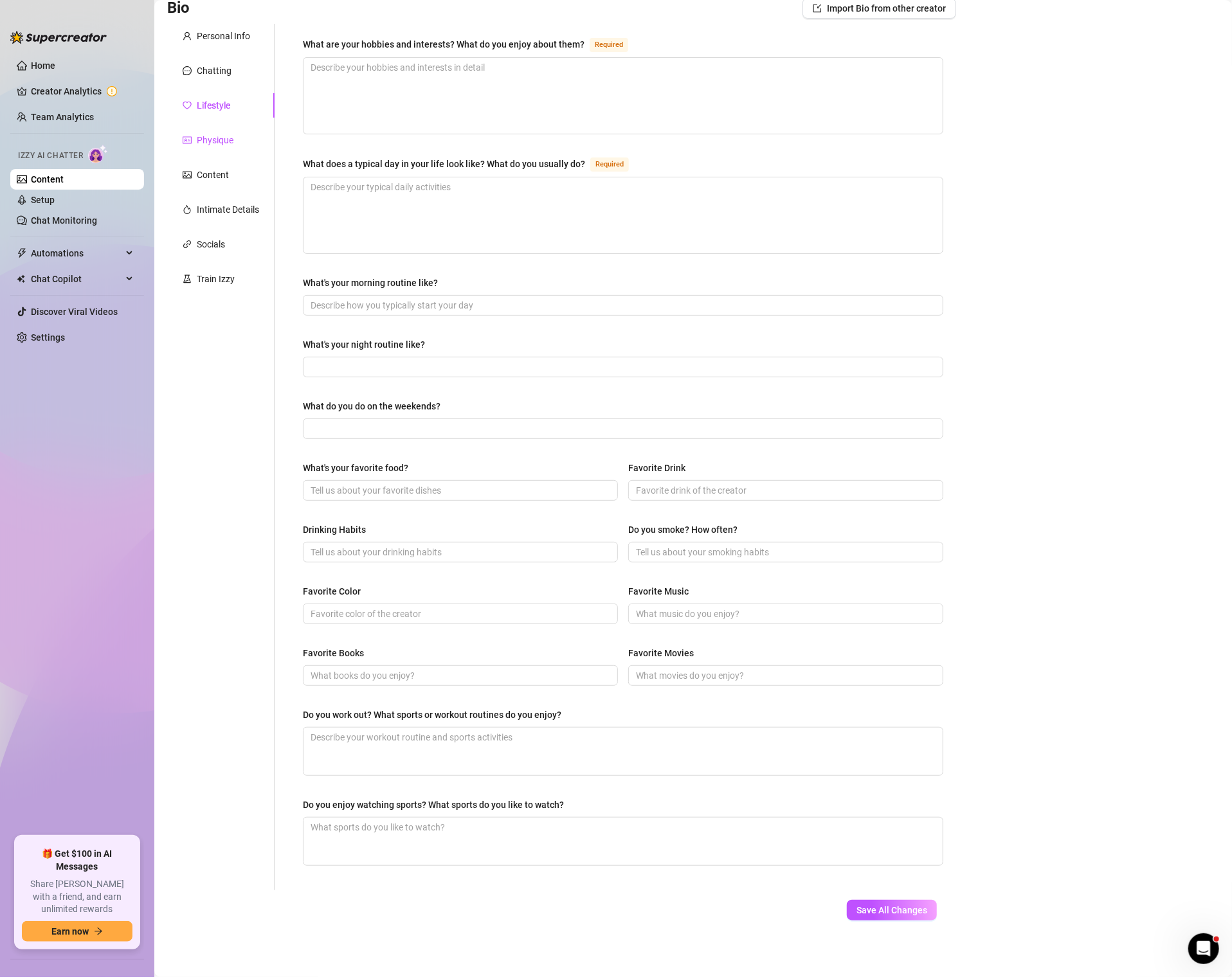
click at [207, 137] on div "Physique" at bounding box center [215, 140] width 36 height 14
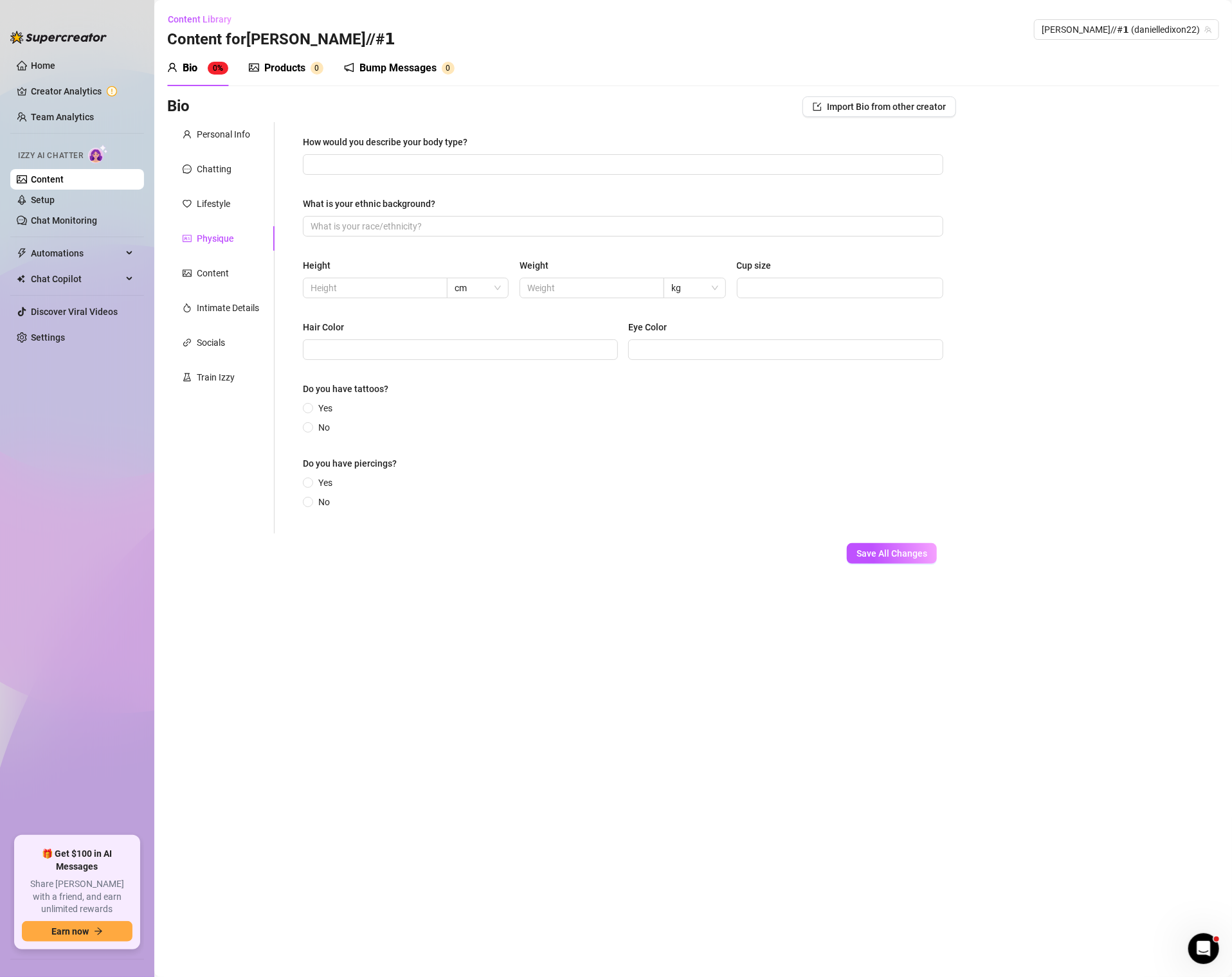
scroll to position [0, 0]
click at [209, 275] on div "Content" at bounding box center [213, 273] width 32 height 14
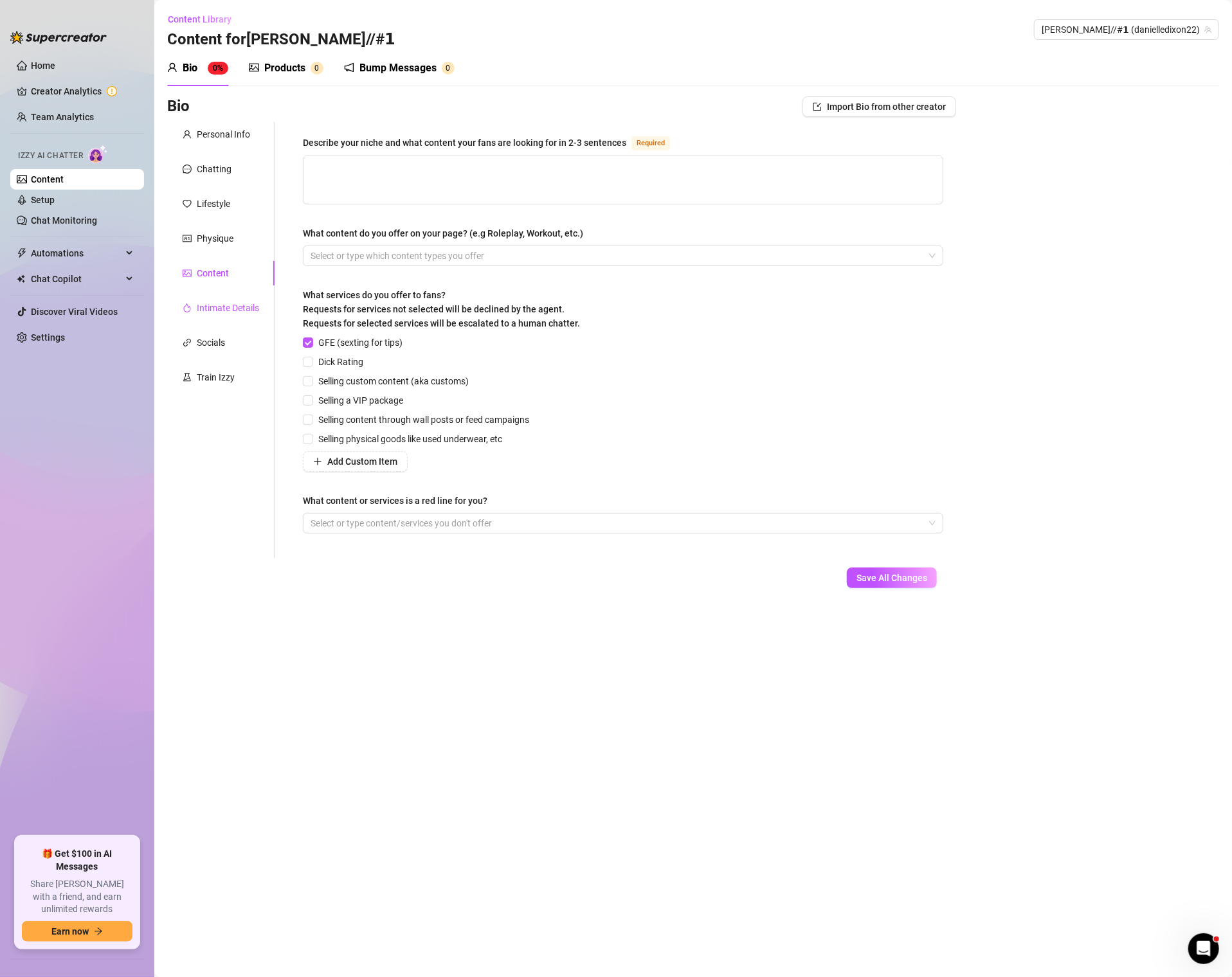
click at [240, 307] on div "Intimate Details" at bounding box center [228, 308] width 63 height 14
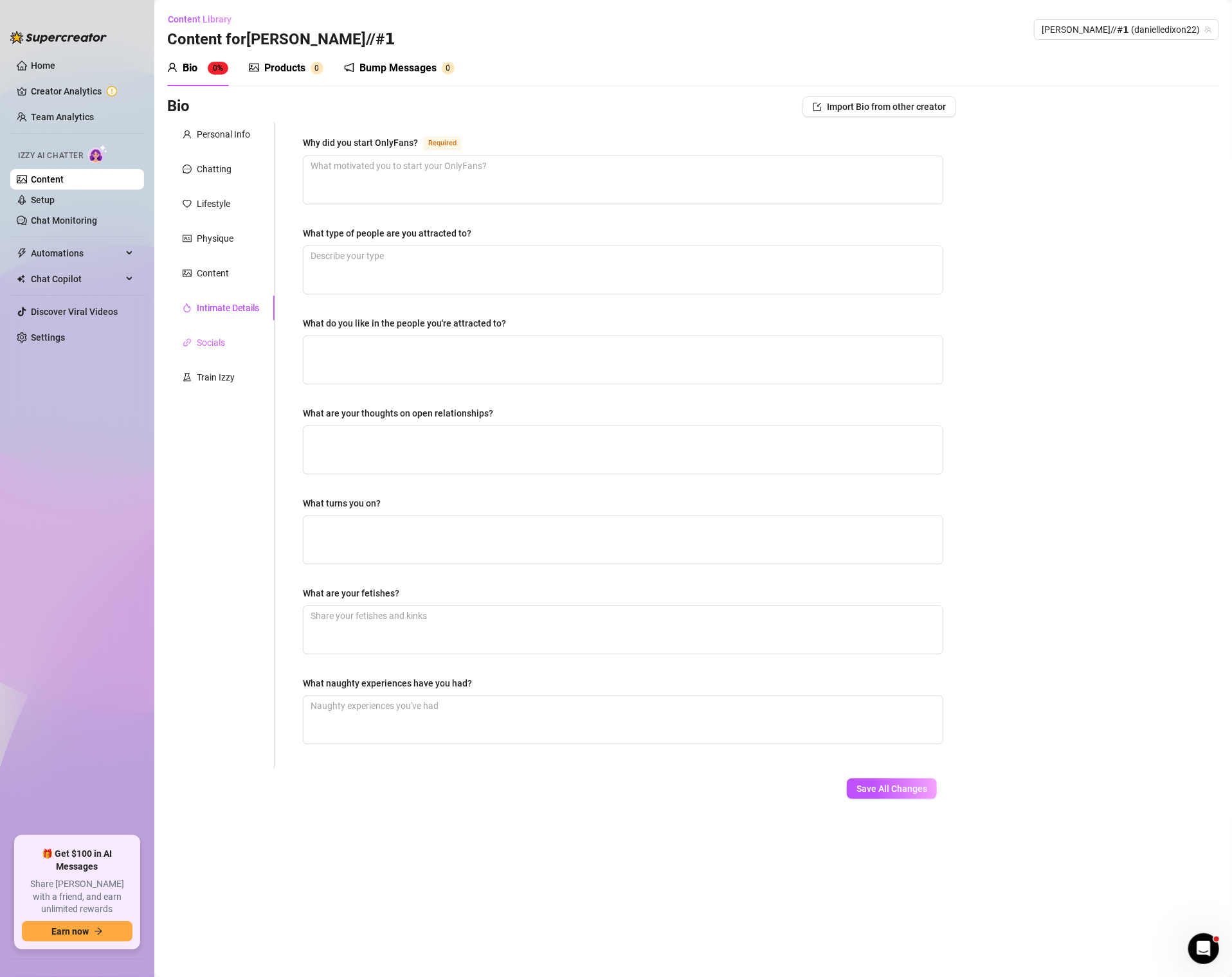
click at [232, 338] on div "Socials" at bounding box center [221, 343] width 108 height 25
